Goal: Transaction & Acquisition: Purchase product/service

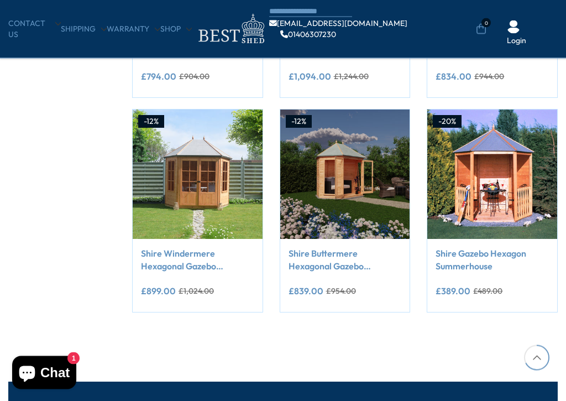
scroll to position [791, 0]
click at [174, 268] on link "Shire Windermere Hexagonal Gazebo Summerhouse 8x7 Double doors 12mm Cladding" at bounding box center [197, 259] width 113 height 25
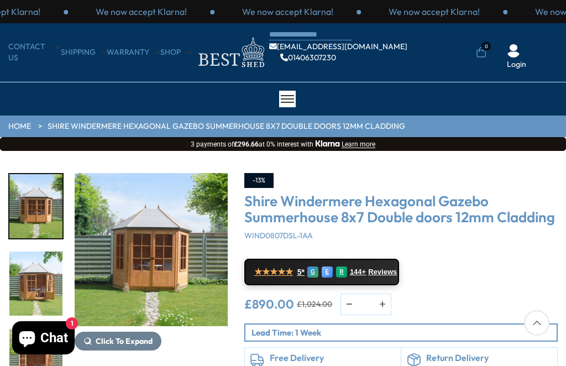
click at [135, 256] on img "1 / 14" at bounding box center [151, 249] width 153 height 153
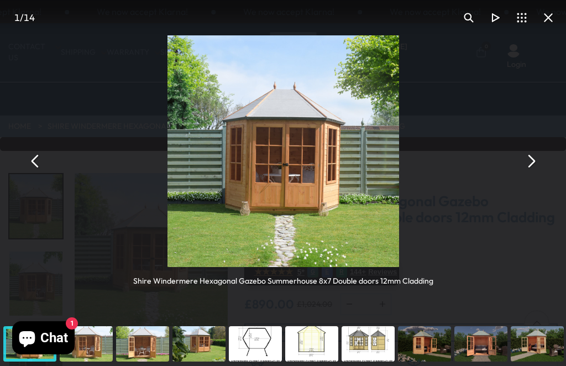
click at [250, 197] on img "You can close this modal content with the ESC key" at bounding box center [284, 151] width 232 height 232
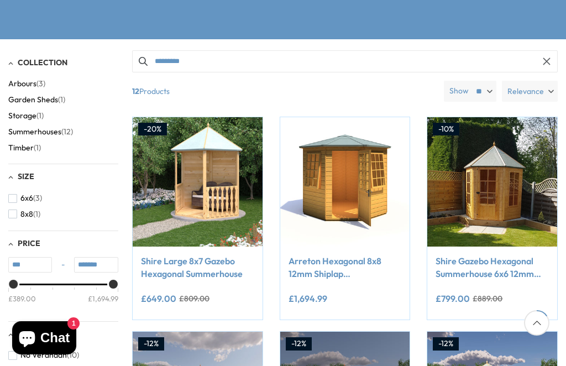
scroll to position [196, 0]
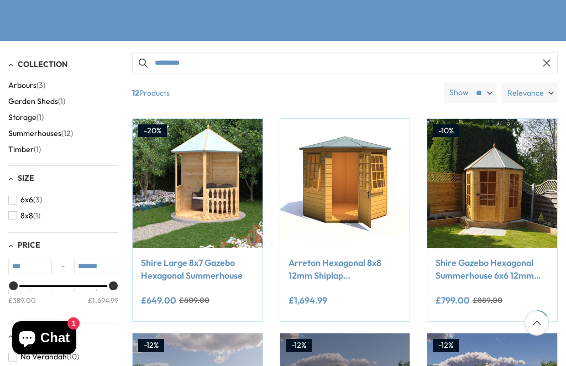
click at [177, 174] on img at bounding box center [198, 184] width 130 height 130
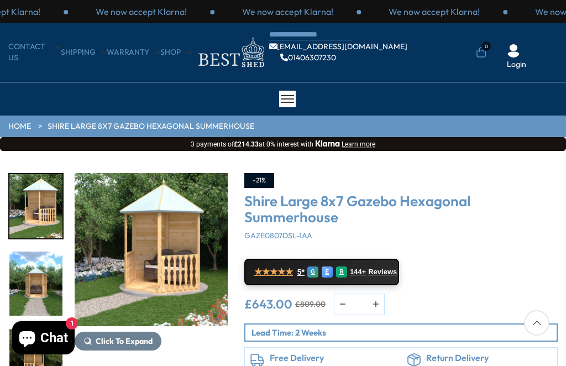
click at [144, 244] on img "1 / 8" at bounding box center [151, 249] width 153 height 153
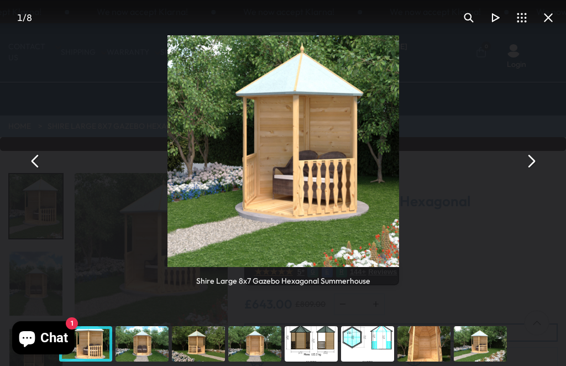
click at [113, 347] on div "You can close this modal content with the ESC key" at bounding box center [86, 344] width 56 height 44
click at [526, 164] on button "You can close this modal content with the ESC key" at bounding box center [531, 161] width 27 height 27
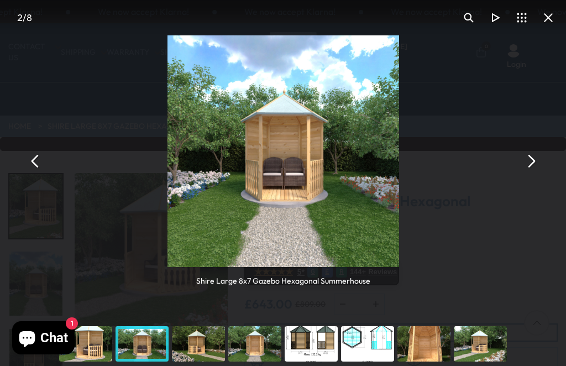
click at [533, 171] on button "You can close this modal content with the ESC key" at bounding box center [531, 161] width 27 height 27
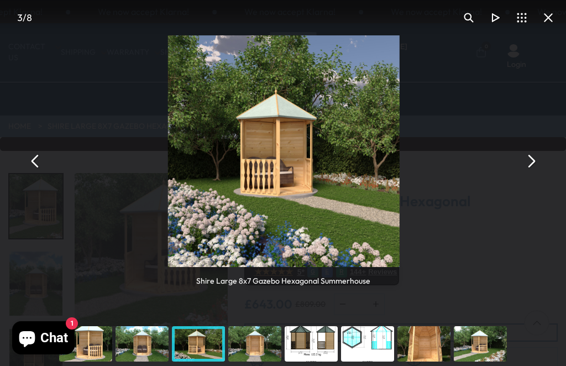
click at [534, 158] on button "You can close this modal content with the ESC key" at bounding box center [531, 161] width 27 height 27
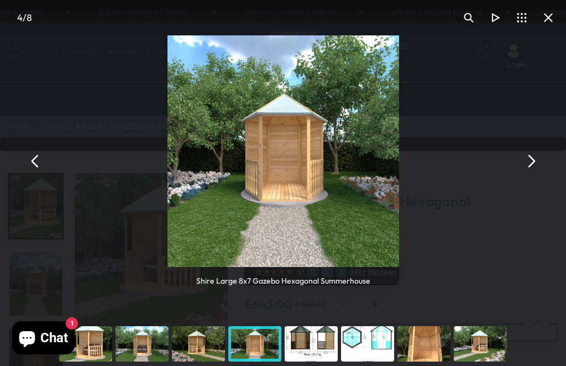
click at [35, 163] on button "You can close this modal content with the ESC key" at bounding box center [35, 161] width 27 height 27
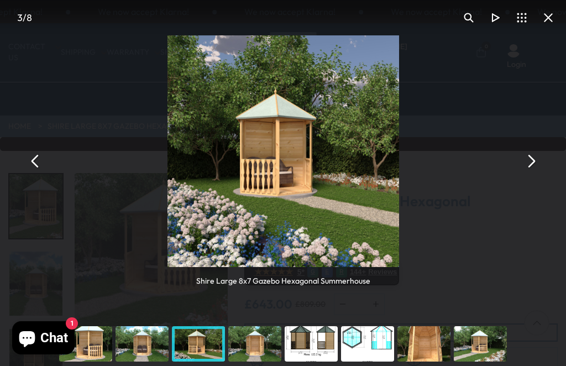
click at [60, 319] on div "Shire Large 8x7 Gazebo Hexagonal Summerhouse" at bounding box center [283, 161] width 566 height 322
